Goal: Transaction & Acquisition: Purchase product/service

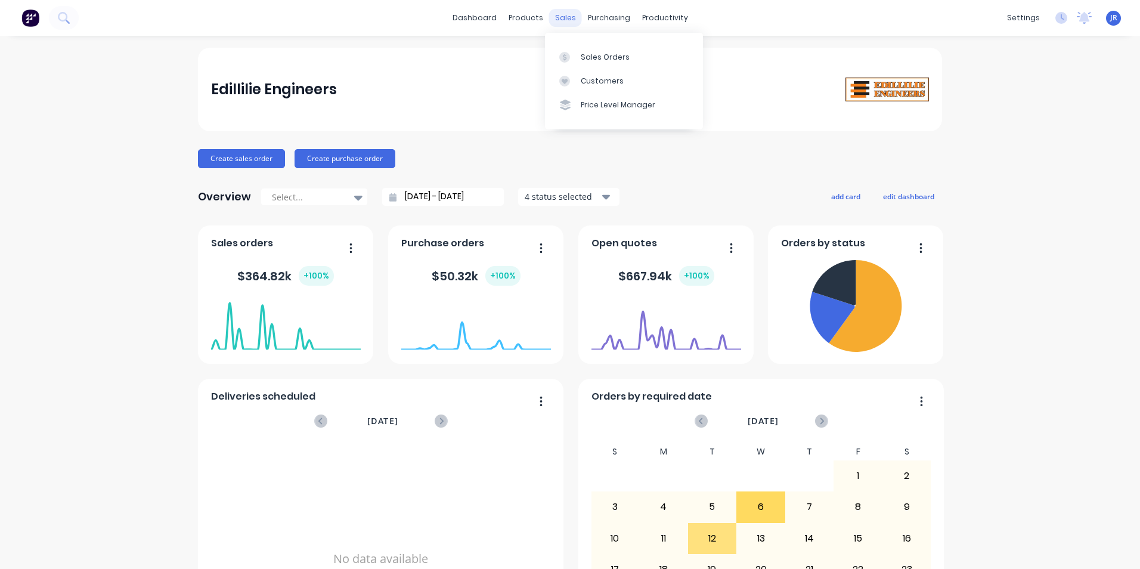
click at [557, 20] on div "sales" at bounding box center [565, 18] width 33 height 18
click at [570, 57] on div at bounding box center [568, 57] width 18 height 11
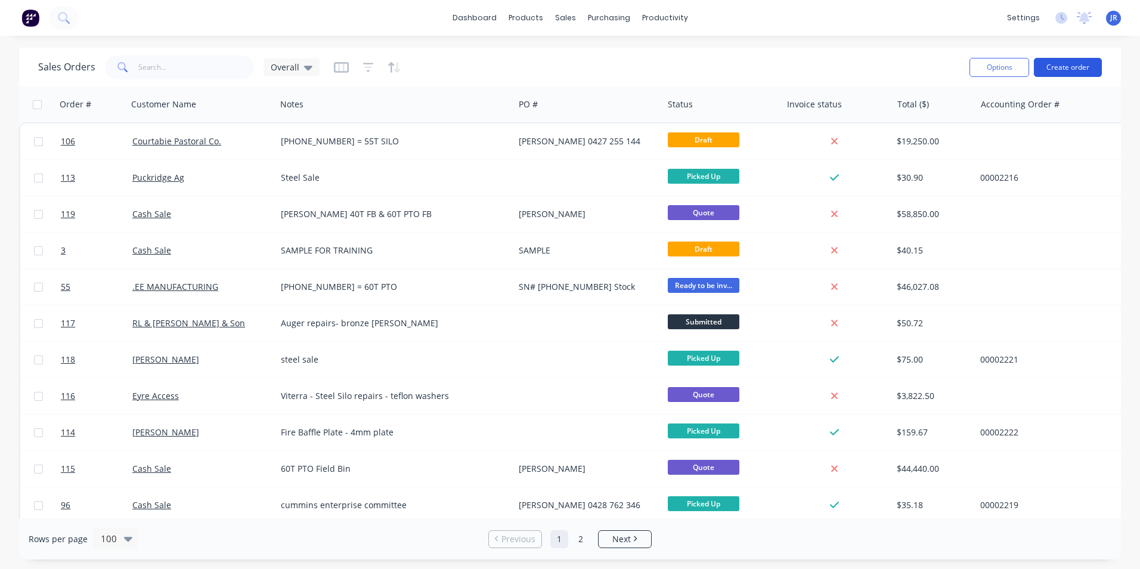
click at [1063, 69] on button "Create order" at bounding box center [1068, 67] width 68 height 19
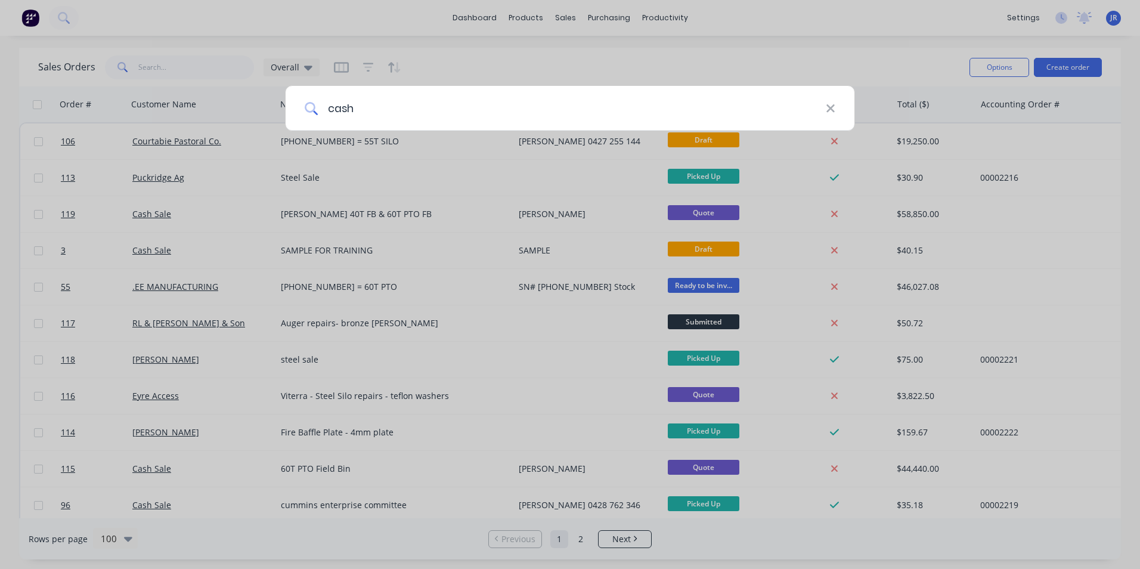
type input "cash"
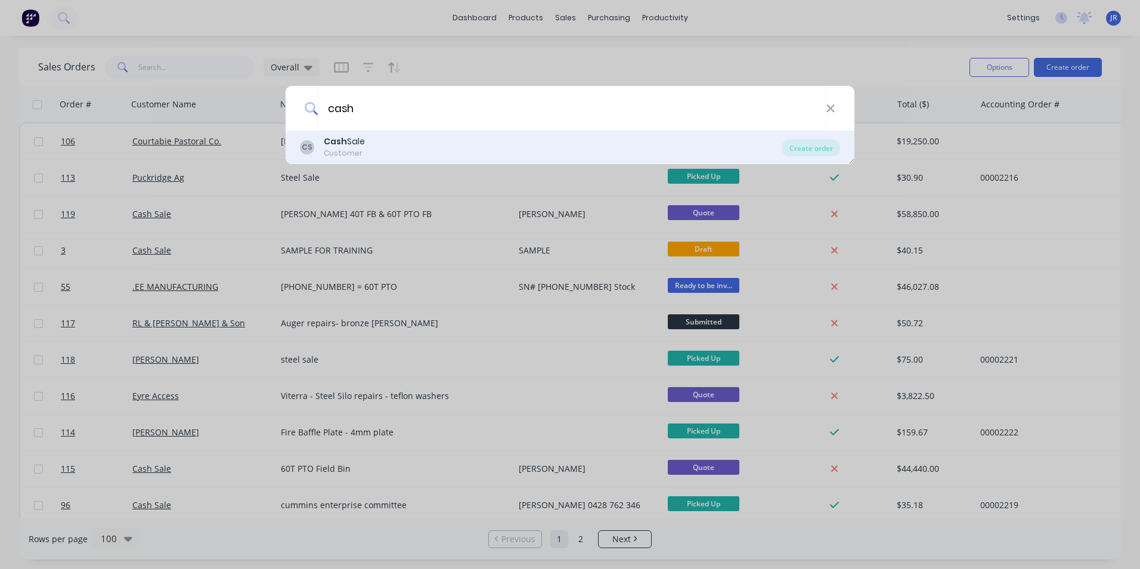
click at [439, 142] on div "CS Cash Sale Customer" at bounding box center [541, 146] width 482 height 23
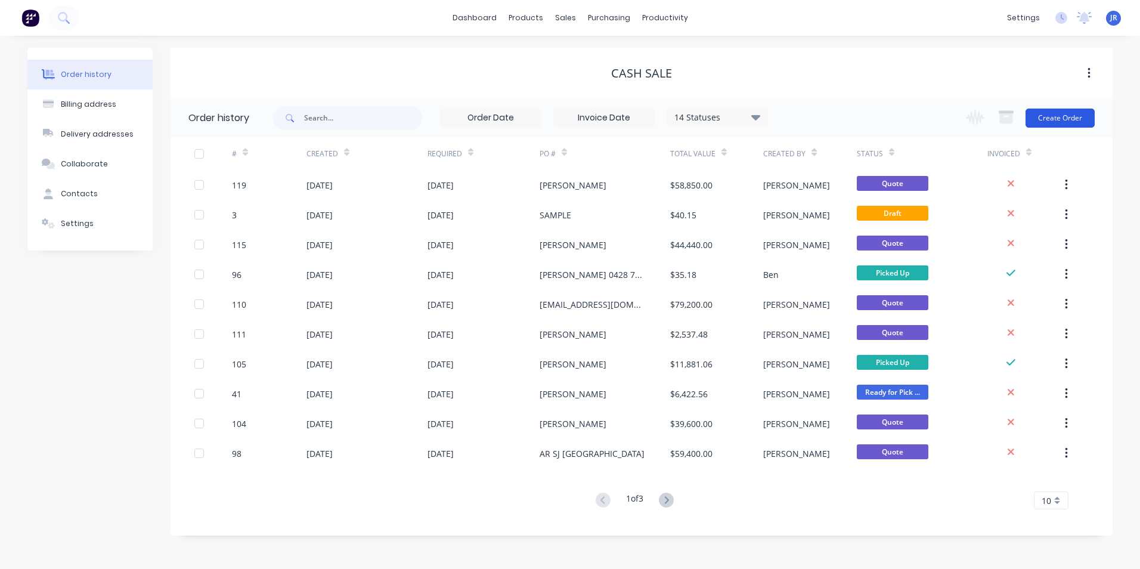
click at [1051, 122] on button "Create Order" at bounding box center [1059, 117] width 69 height 19
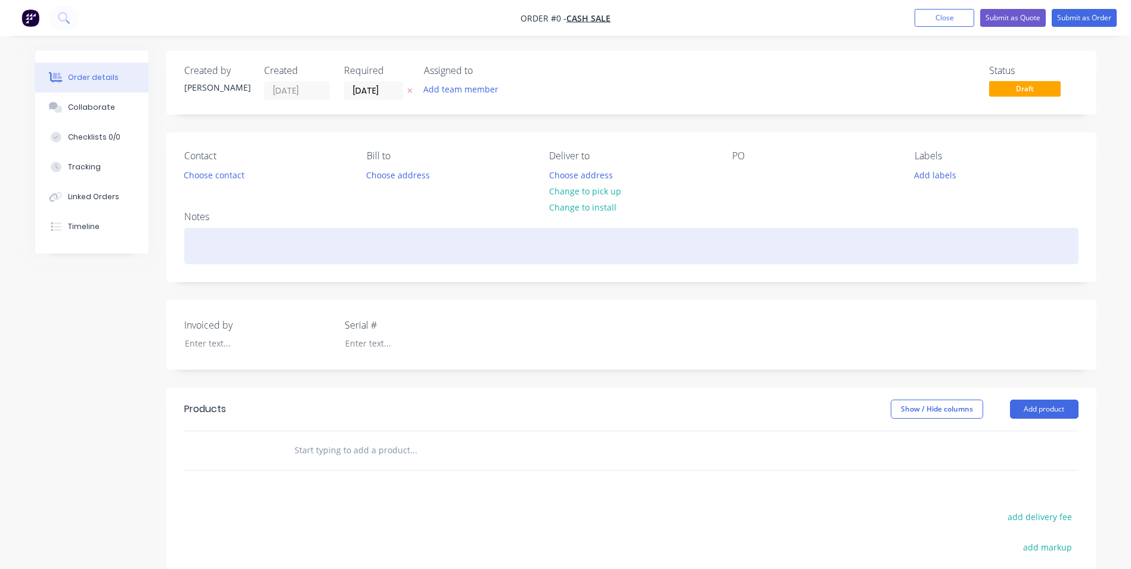
click at [224, 237] on div at bounding box center [631, 246] width 894 height 36
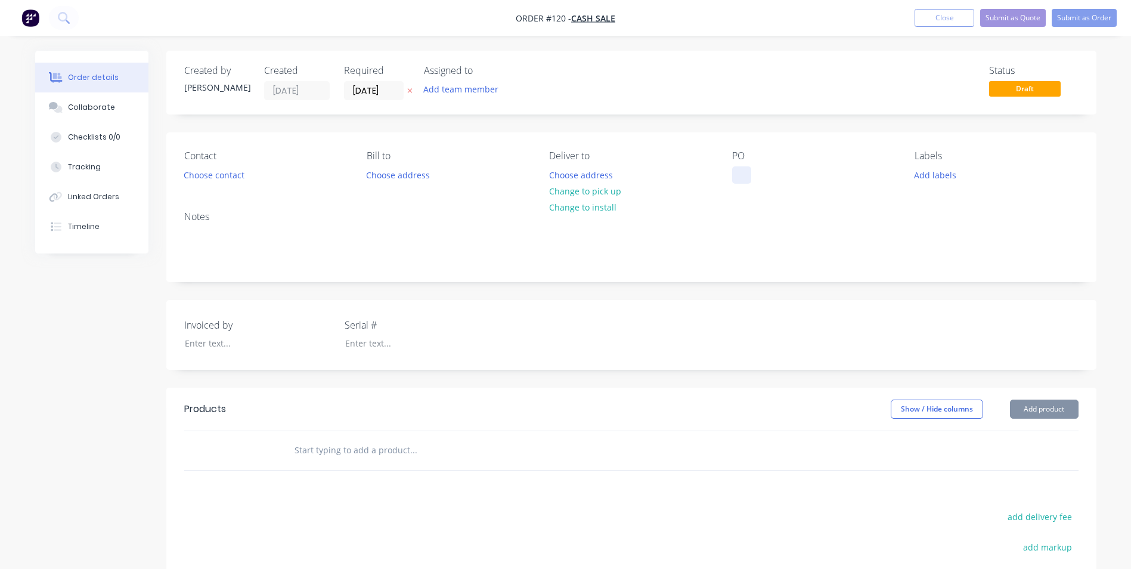
click at [750, 173] on div at bounding box center [741, 174] width 19 height 17
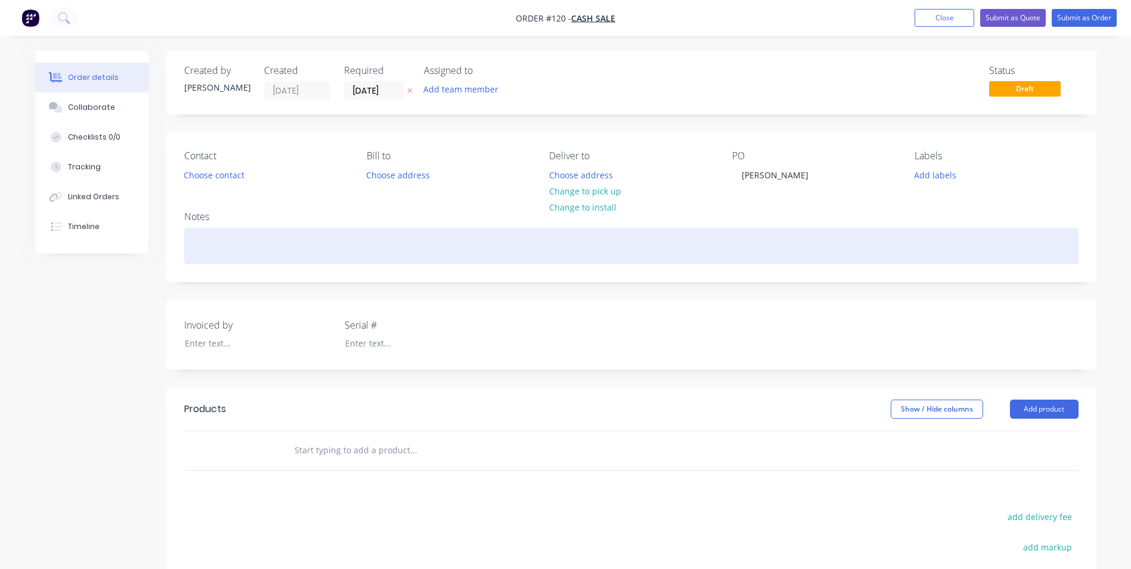
click at [247, 234] on div at bounding box center [631, 246] width 894 height 36
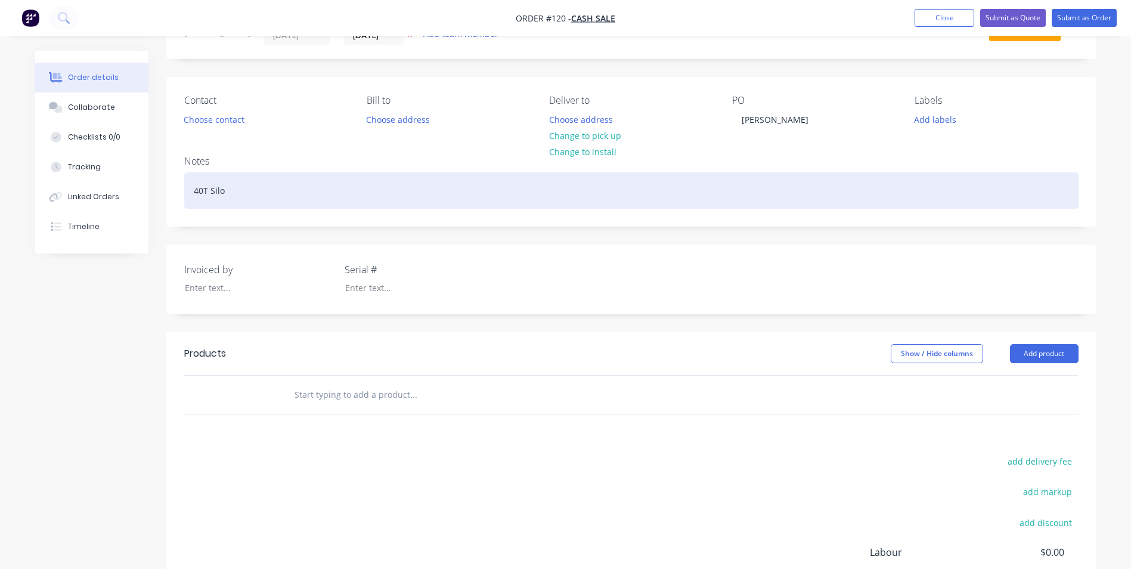
scroll to position [60, 0]
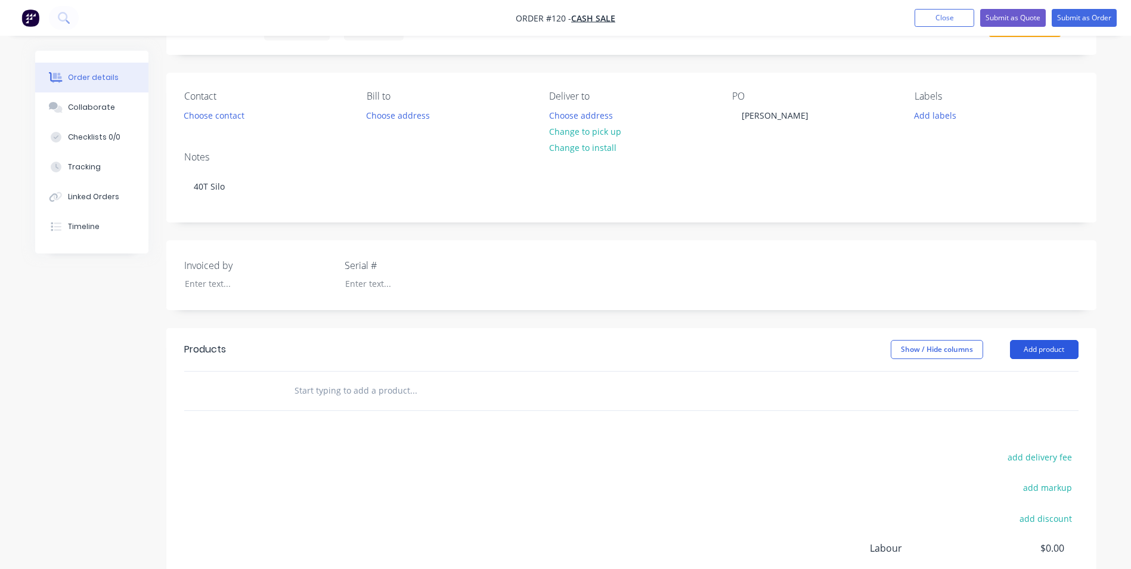
click at [1041, 346] on button "Add product" at bounding box center [1044, 349] width 69 height 19
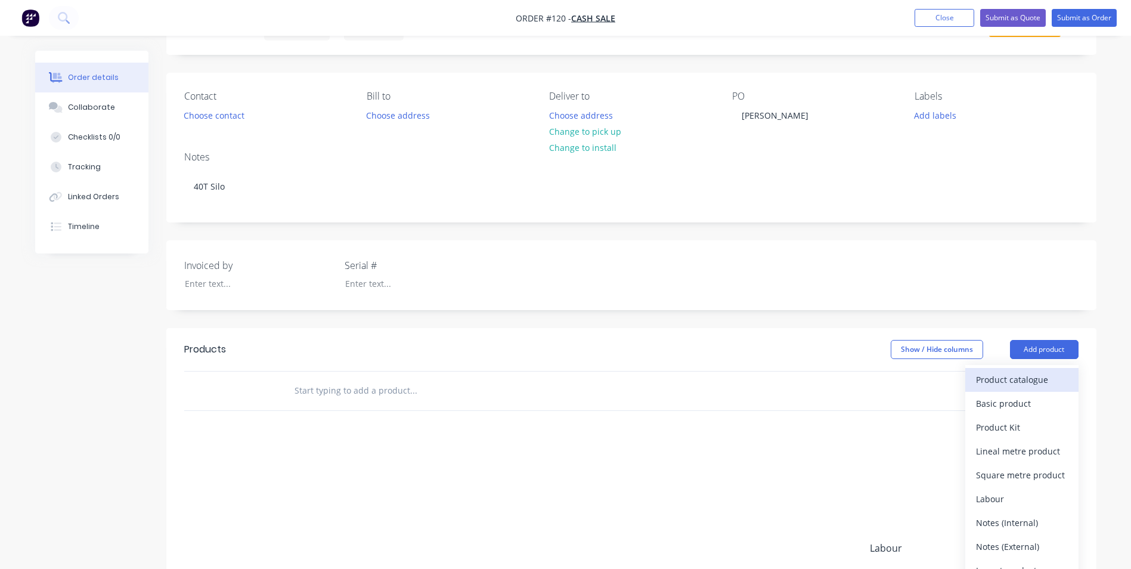
click at [1029, 381] on div "Product catalogue" at bounding box center [1022, 379] width 92 height 17
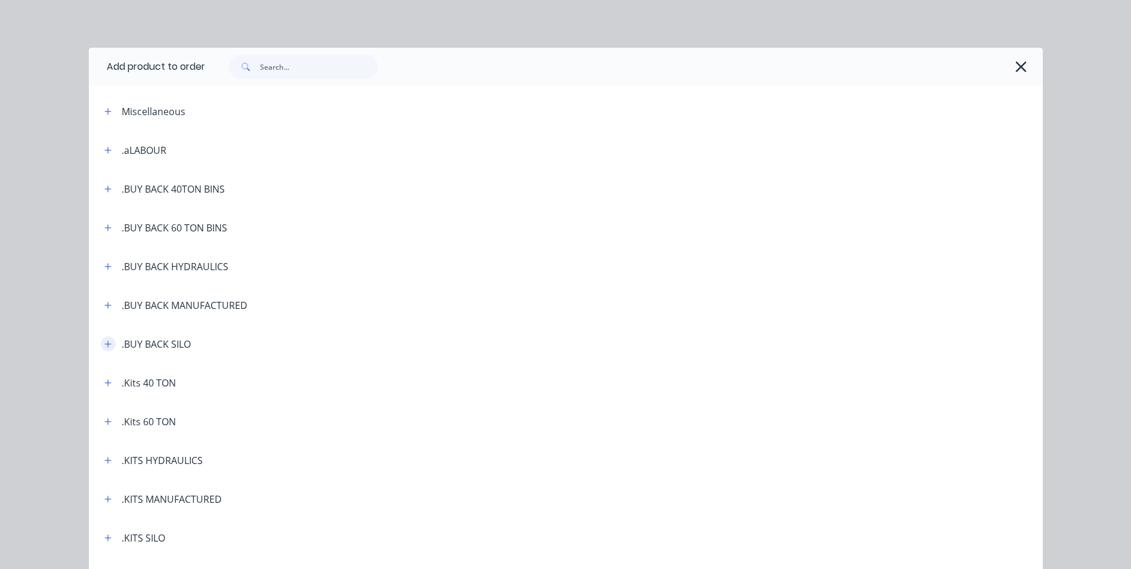
click at [104, 342] on icon "button" at bounding box center [107, 343] width 7 height 7
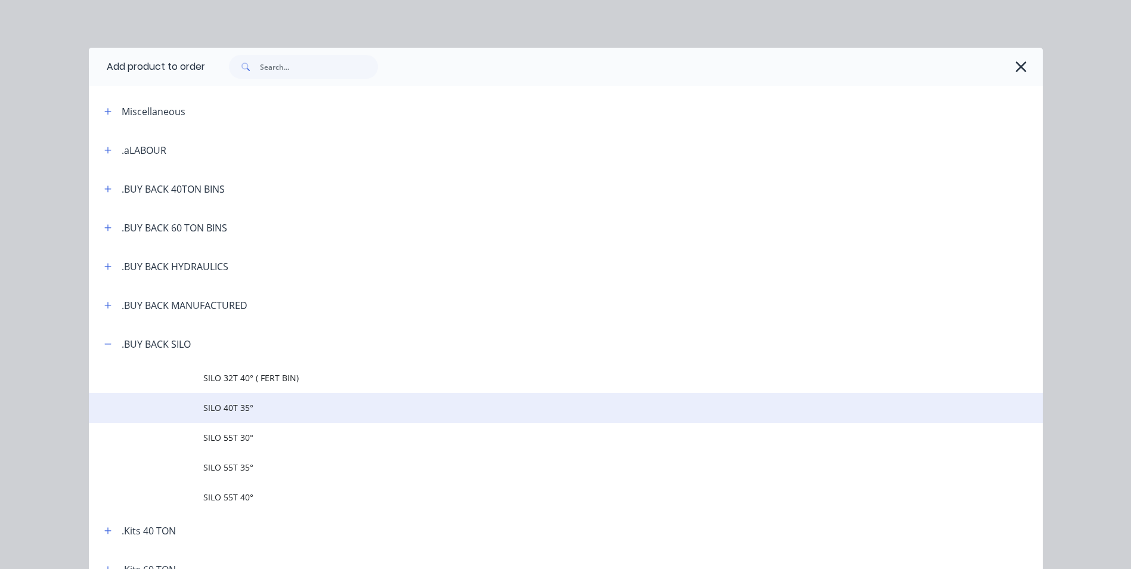
click at [210, 405] on span "SILO 40T 35°" at bounding box center [538, 407] width 671 height 13
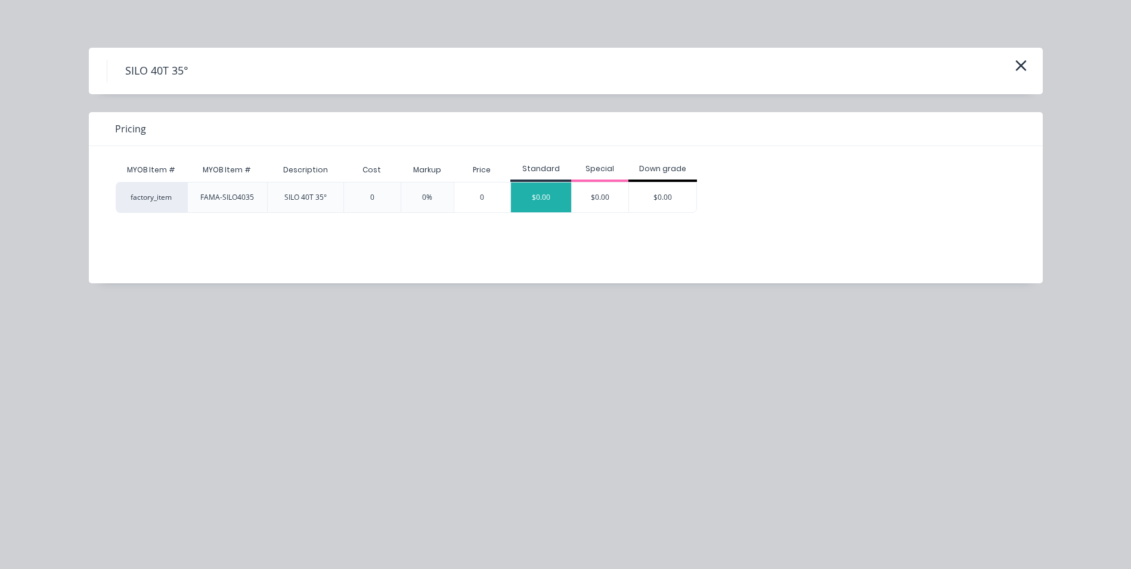
click at [543, 198] on div "$0.00" at bounding box center [541, 197] width 60 height 30
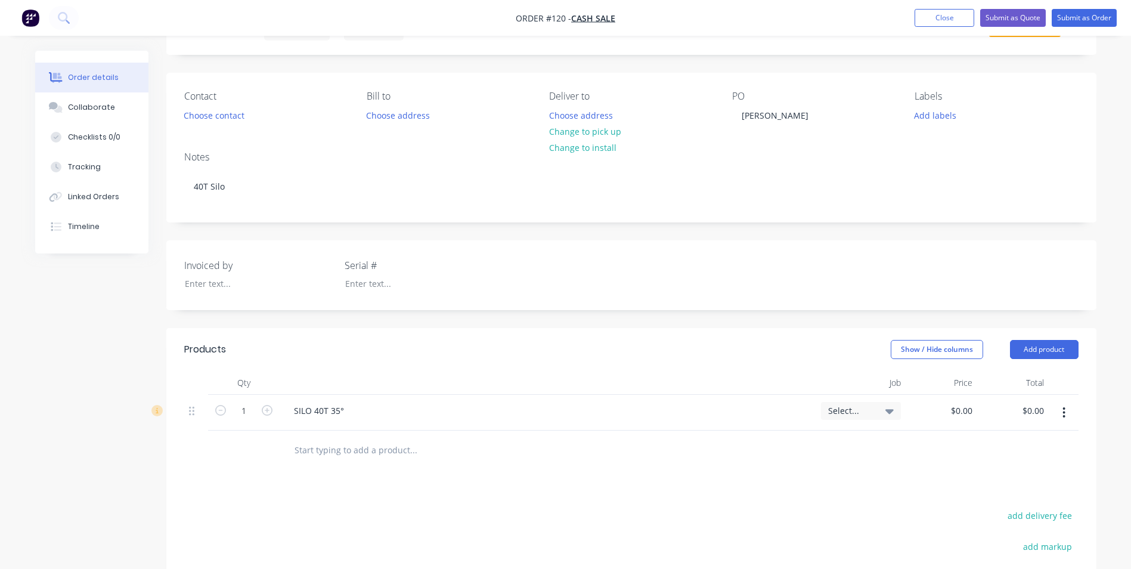
click at [815, 476] on div "Products Show / Hide columns Add product Qty Job Price Total 1 SILO 40T 35° Sel…" at bounding box center [631, 529] width 930 height 402
click at [967, 412] on input "0" at bounding box center [970, 410] width 14 height 17
type input "$16,100.00"
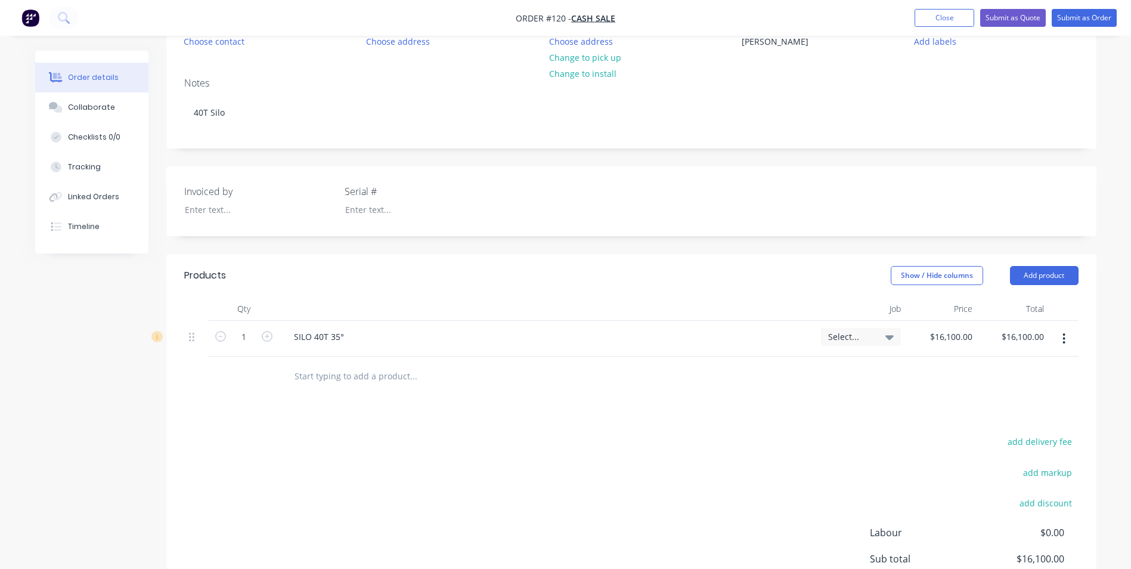
scroll to position [0, 0]
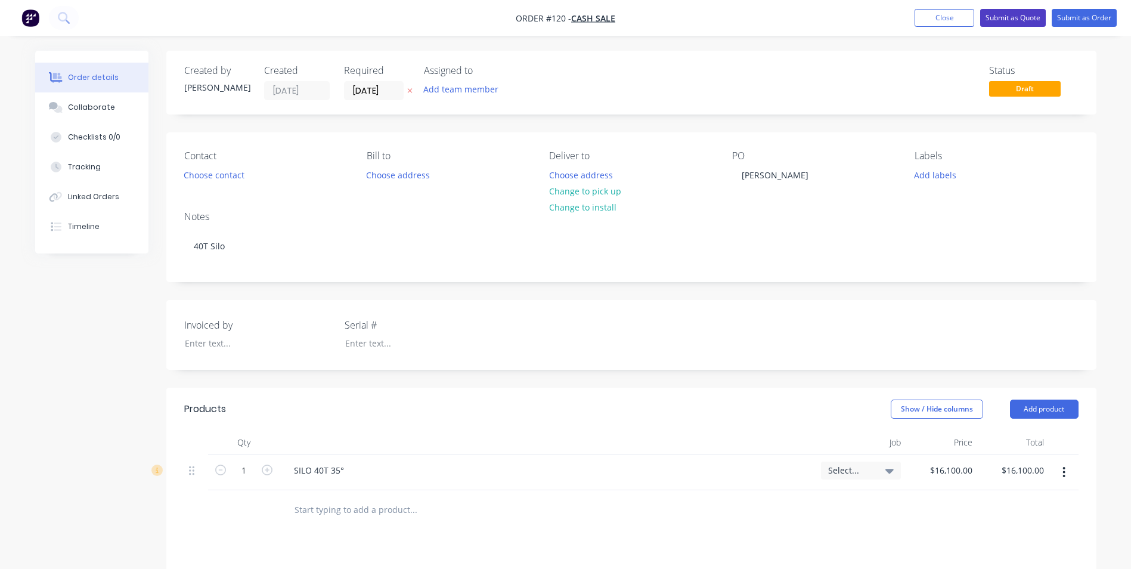
click at [1006, 15] on button "Submit as Quote" at bounding box center [1013, 18] width 66 height 18
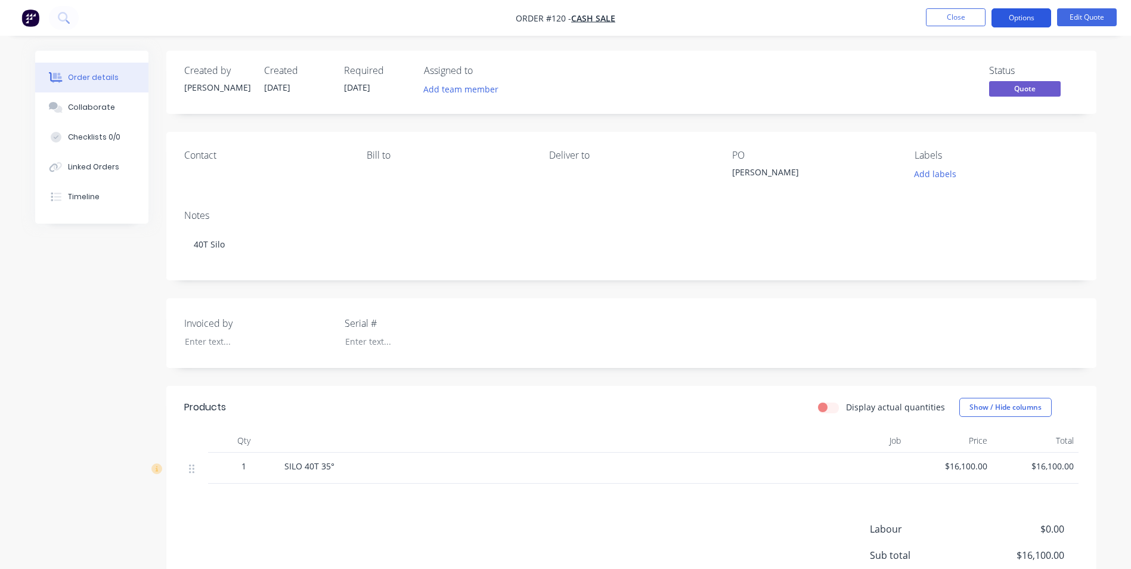
click at [1023, 14] on button "Options" at bounding box center [1021, 17] width 60 height 19
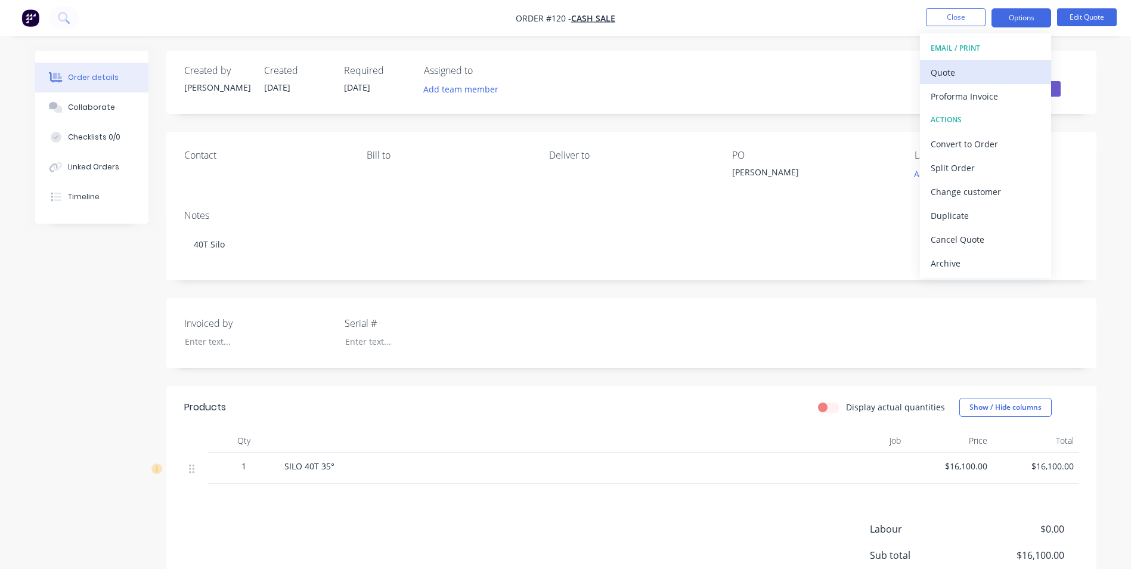
click at [969, 76] on div "Quote" at bounding box center [985, 72] width 110 height 17
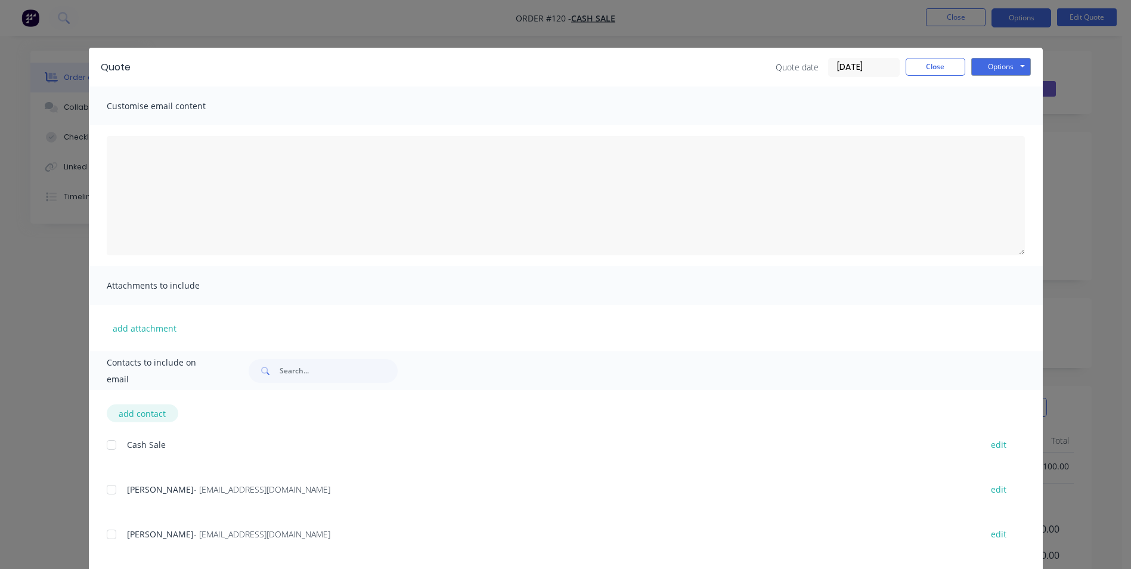
click at [141, 414] on button "add contact" at bounding box center [143, 413] width 72 height 18
select select "AU"
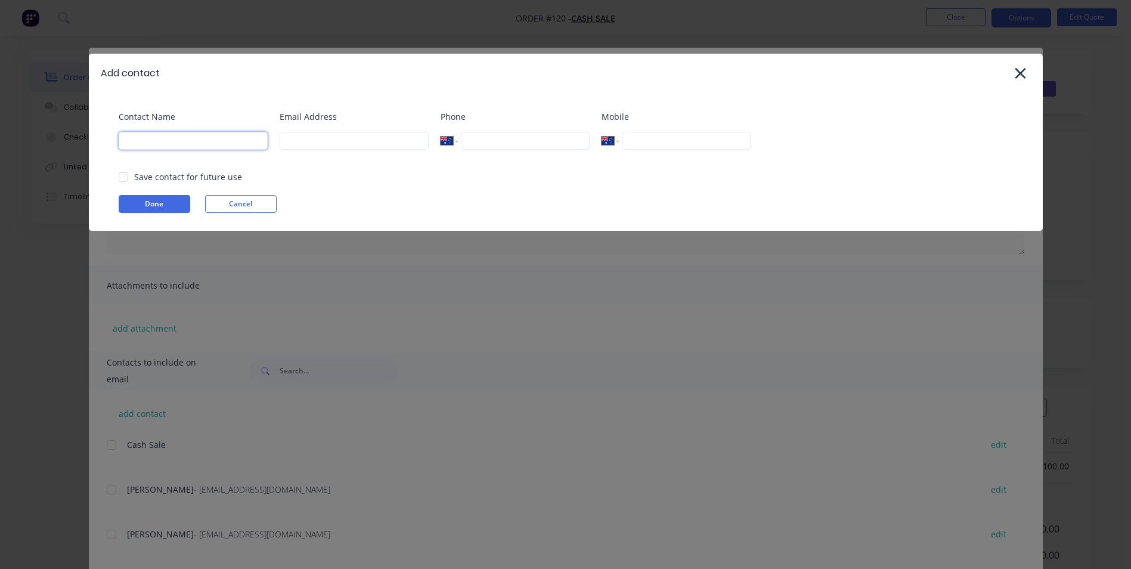
click at [192, 145] on input at bounding box center [193, 141] width 149 height 18
click at [288, 144] on input at bounding box center [354, 141] width 149 height 18
paste input "[EMAIL_ADDRESS][DOMAIN_NAME]"
type input "[EMAIL_ADDRESS][DOMAIN_NAME]"
click at [172, 142] on input at bounding box center [193, 141] width 149 height 18
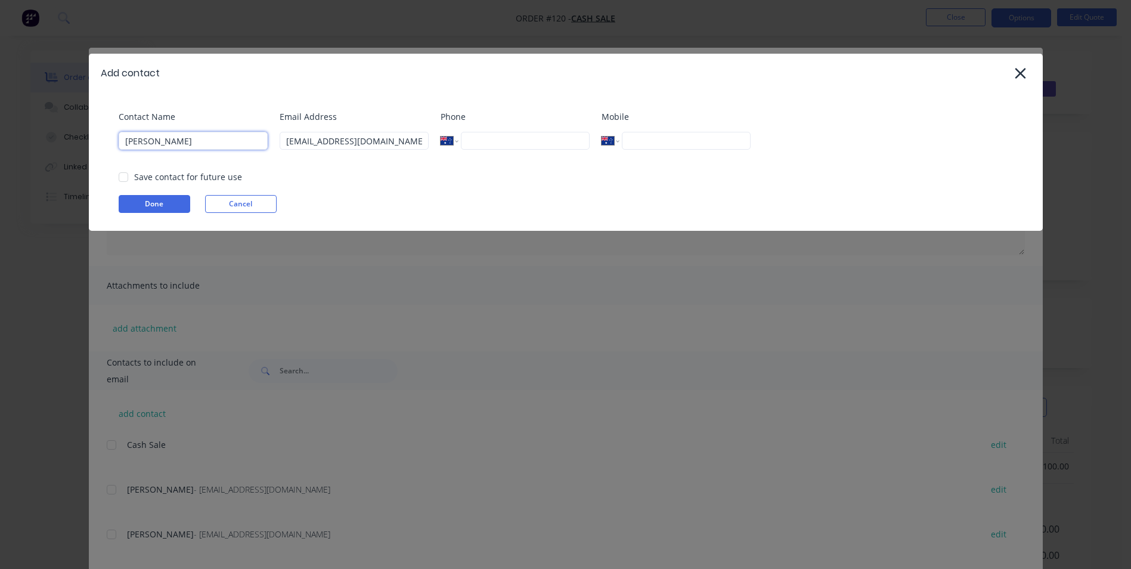
click at [162, 141] on input "[PERSON_NAME]" at bounding box center [193, 141] width 149 height 18
click at [126, 181] on div at bounding box center [123, 177] width 24 height 24
type input "[PERSON_NAME]"
click at [644, 144] on input "tel" at bounding box center [686, 141] width 128 height 18
paste input "0419 593 650"
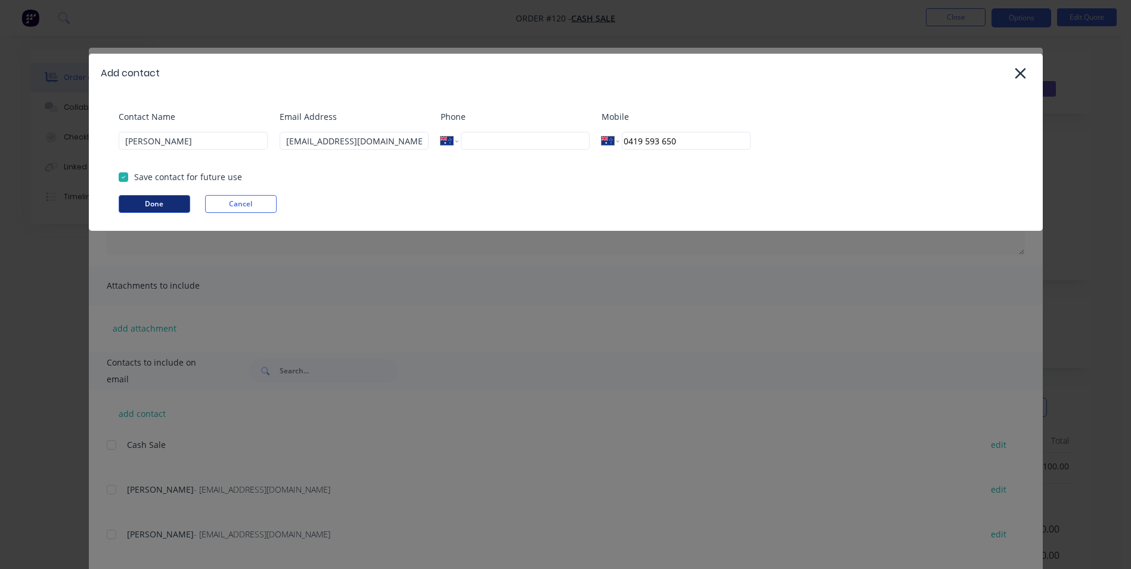
type input "0419 593 650"
click at [168, 207] on button "Done" at bounding box center [155, 204] width 72 height 18
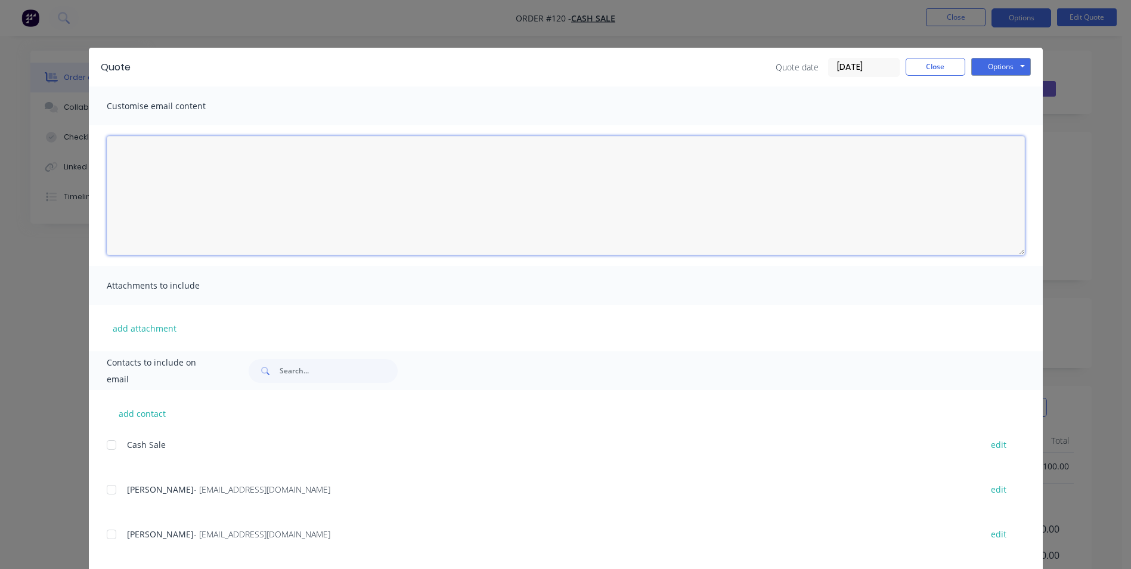
click at [144, 147] on textarea at bounding box center [566, 195] width 918 height 119
click at [204, 190] on textarea "Hi [PERSON_NAME], Thanks for your email enquiry. Please see quoted our 40T silo…" at bounding box center [566, 195] width 918 height 119
click at [367, 185] on textarea "Hi [PERSON_NAME], Thanks for your email enquiry. Please see quoted our standard…" at bounding box center [566, 195] width 918 height 119
click at [365, 193] on textarea "Hi [PERSON_NAME], Thanks for your email enquiry. Please see quoted our standard…" at bounding box center [566, 195] width 918 height 119
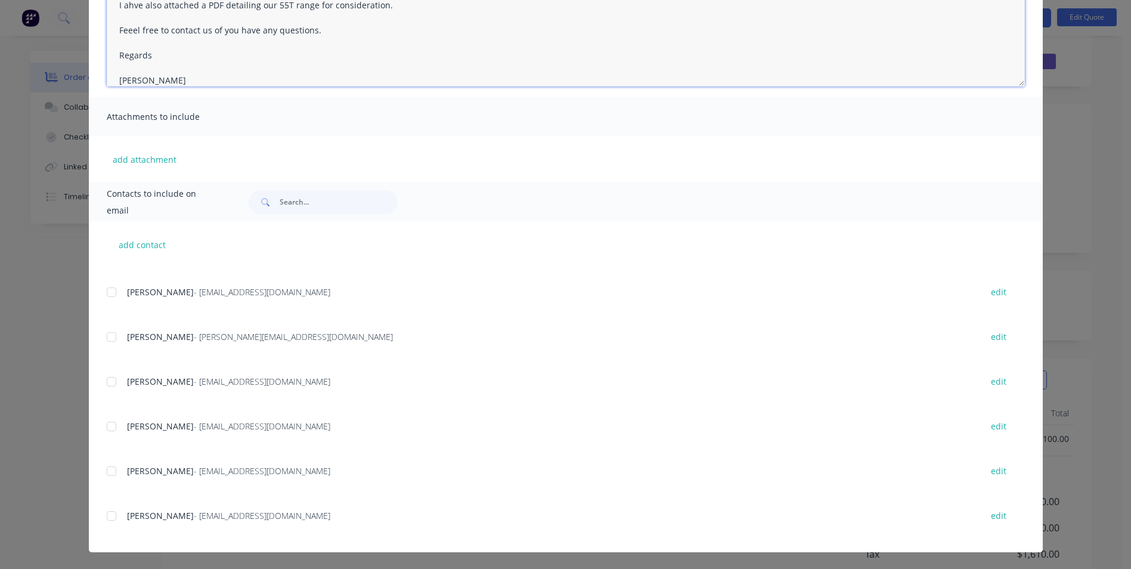
scroll to position [101, 0]
click at [109, 516] on div at bounding box center [112, 516] width 24 height 24
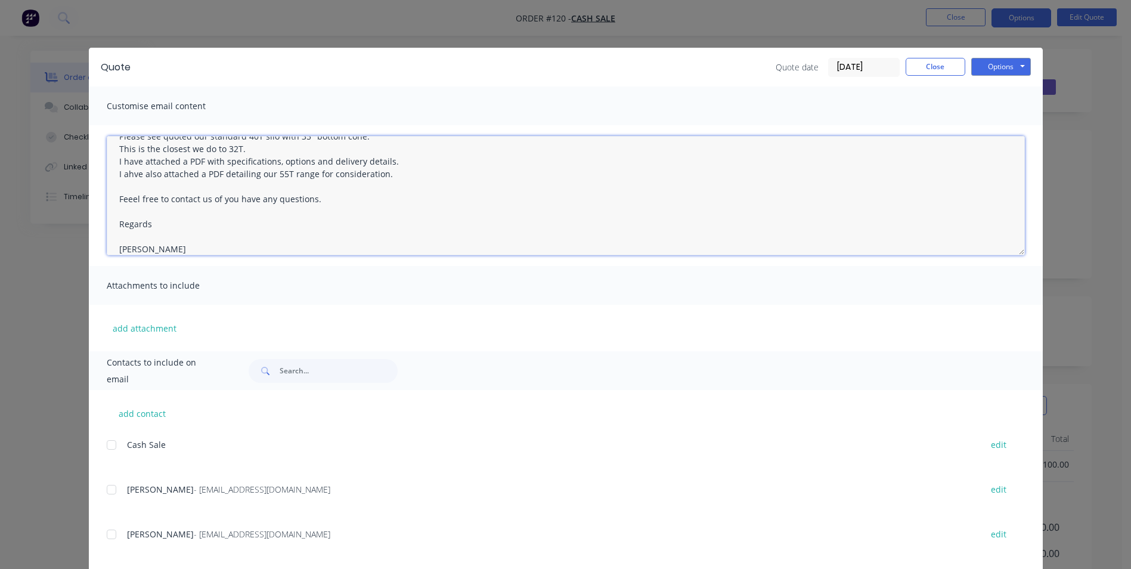
scroll to position [0, 0]
type textarea "Hi [PERSON_NAME], Thanks for your email enquiry. Please see quoted our standard…"
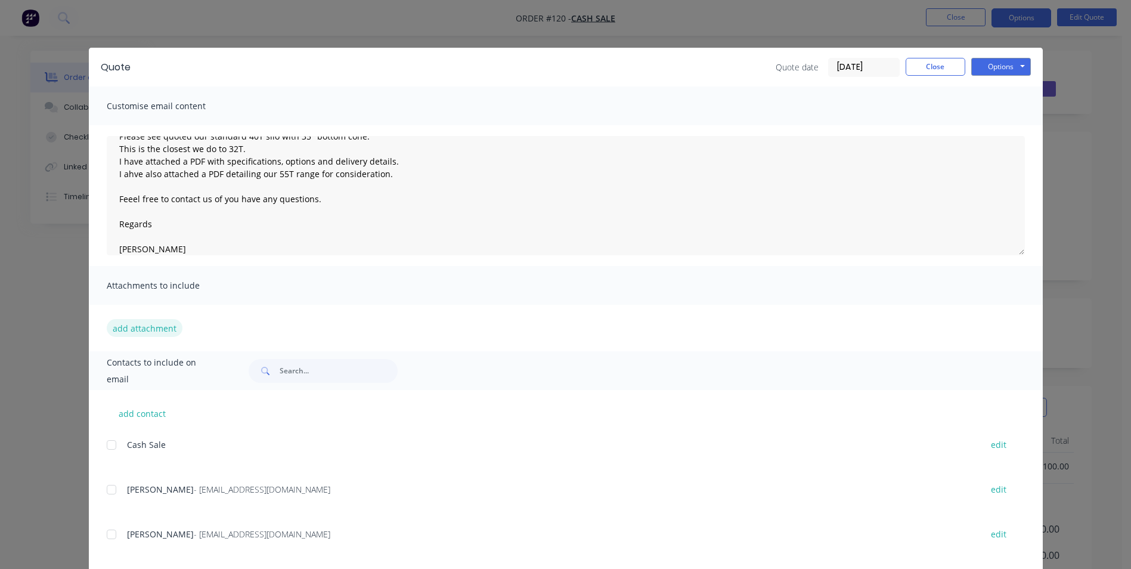
click at [145, 320] on button "add attachment" at bounding box center [145, 328] width 76 height 18
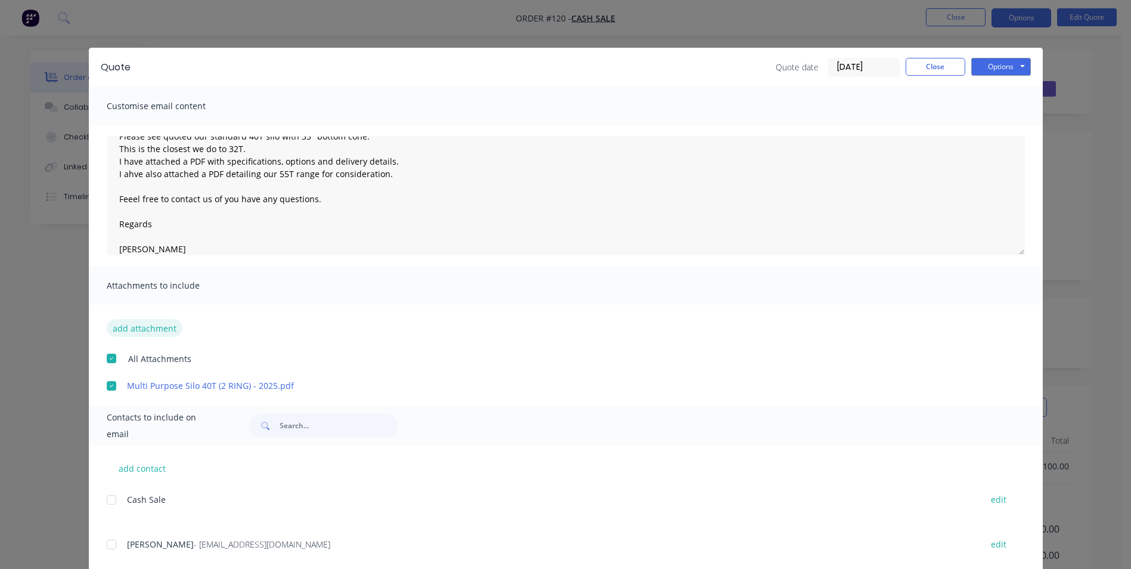
click at [121, 324] on button "add attachment" at bounding box center [145, 328] width 76 height 18
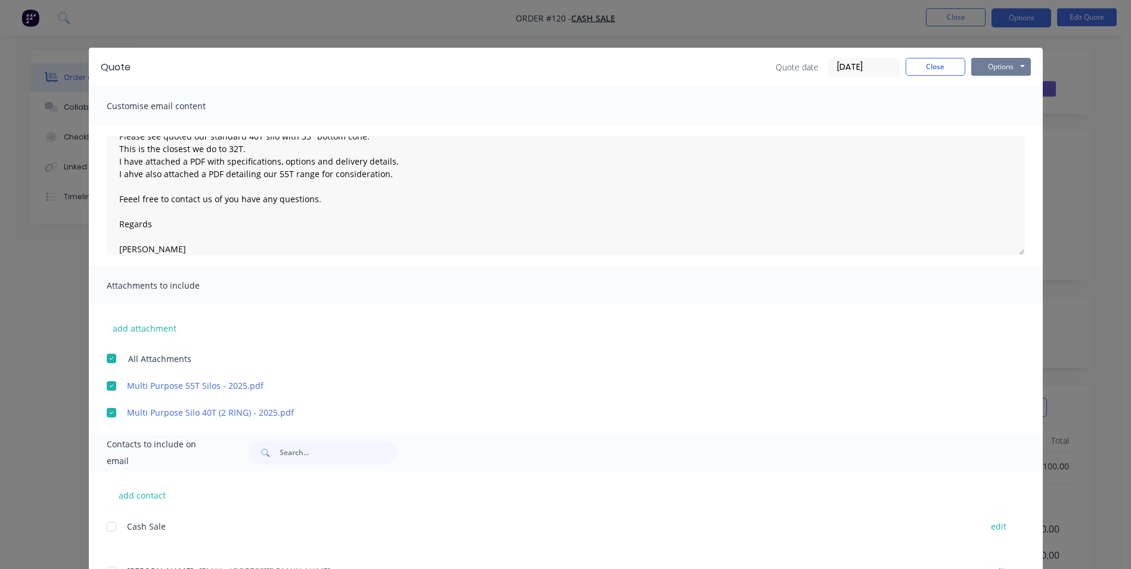
click at [1002, 67] on button "Options" at bounding box center [1001, 67] width 60 height 18
click at [1003, 125] on button "Email" at bounding box center [1009, 127] width 76 height 20
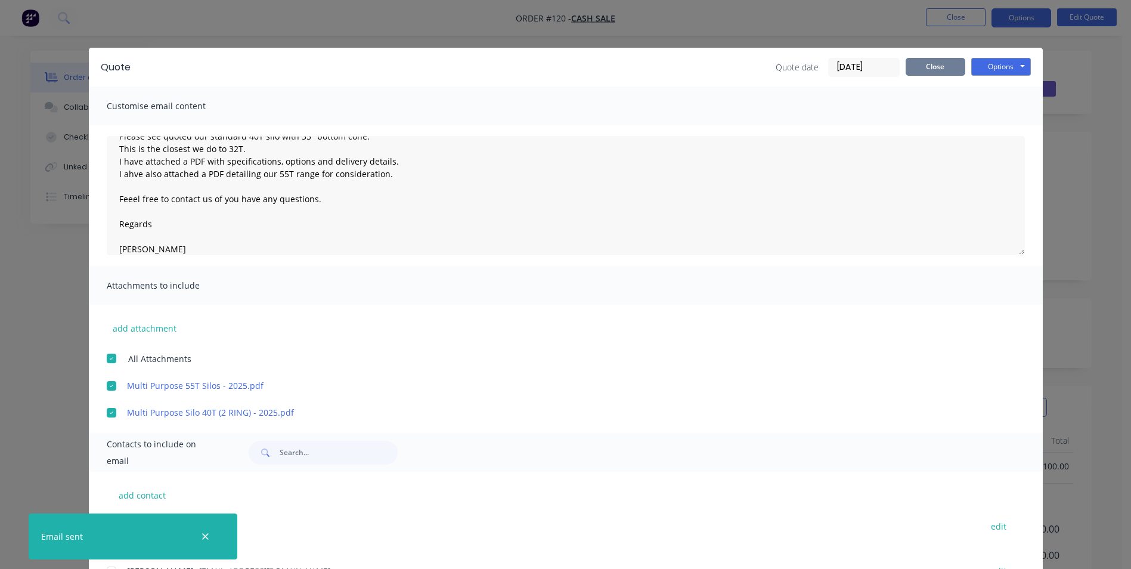
drag, startPoint x: 935, startPoint y: 69, endPoint x: 926, endPoint y: 82, distance: 16.4
click at [936, 69] on button "Close" at bounding box center [935, 67] width 60 height 18
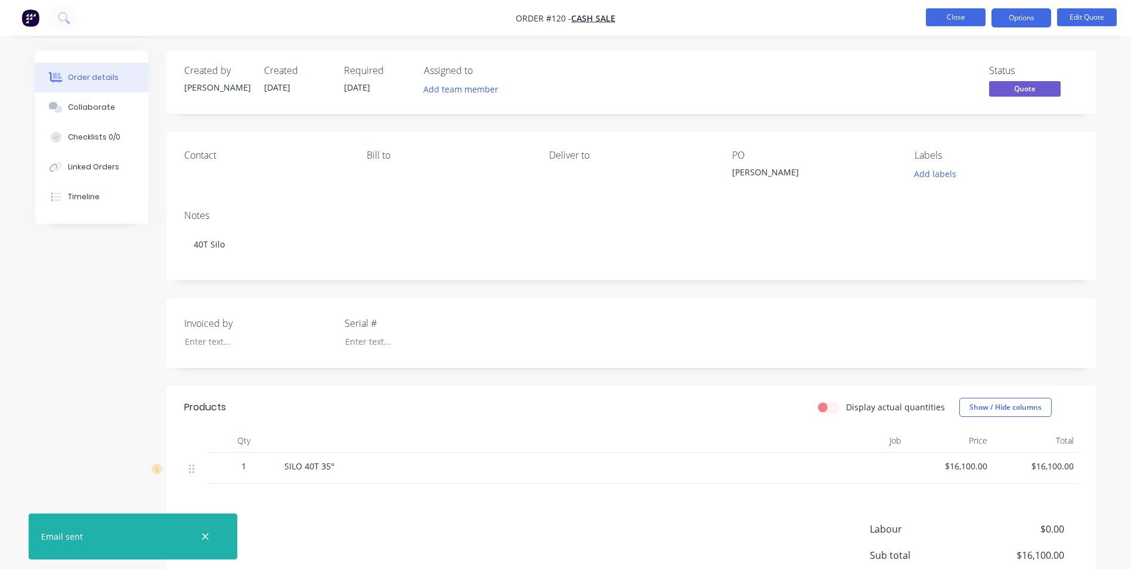
click at [966, 16] on button "Close" at bounding box center [956, 17] width 60 height 18
